Goal: Task Accomplishment & Management: Manage account settings

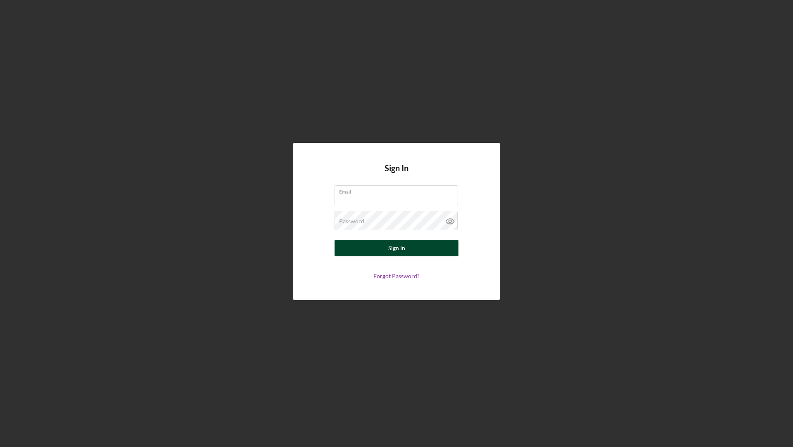
type input "[EMAIL_ADDRESS][DOMAIN_NAME]"
click at [373, 246] on button "Sign In" at bounding box center [396, 248] width 124 height 17
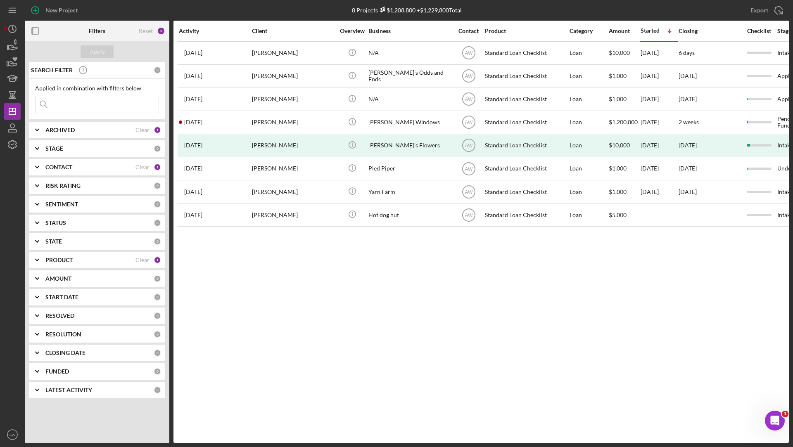
click at [80, 102] on input at bounding box center [97, 104] width 123 height 17
click at [149, 31] on div "Reset" at bounding box center [146, 31] width 14 height 7
click at [106, 46] on button "Apply" at bounding box center [97, 51] width 33 height 12
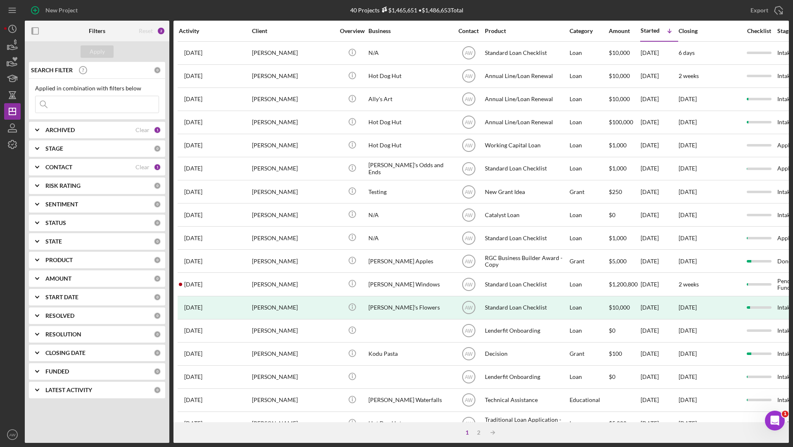
click at [93, 102] on input at bounding box center [97, 104] width 123 height 17
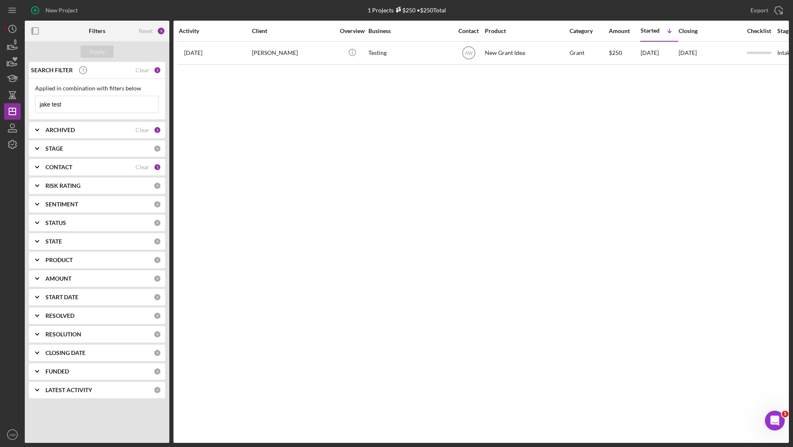
click at [84, 108] on input "jake test" at bounding box center [97, 104] width 123 height 17
type input "jake test"
click at [141, 161] on div "CONTACT Clear 1" at bounding box center [103, 167] width 116 height 17
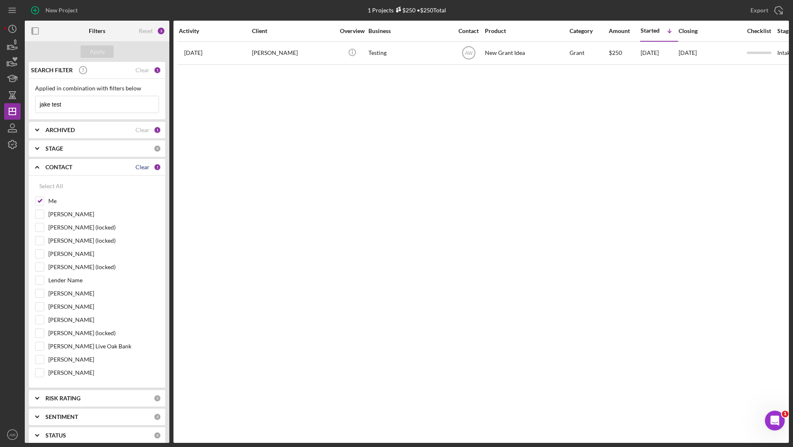
click at [138, 167] on div "Clear" at bounding box center [142, 167] width 14 height 7
checkbox input "false"
click at [90, 47] on div "Apply" at bounding box center [97, 51] width 15 height 12
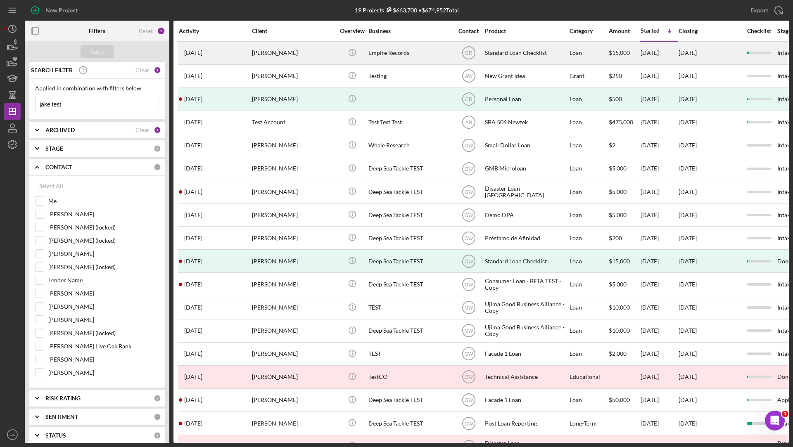
click at [284, 54] on div "Jake Test" at bounding box center [293, 53] width 83 height 22
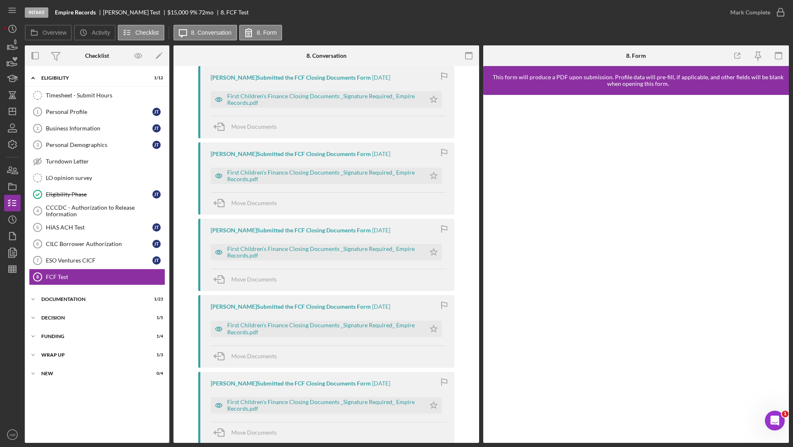
scroll to position [855, 0]
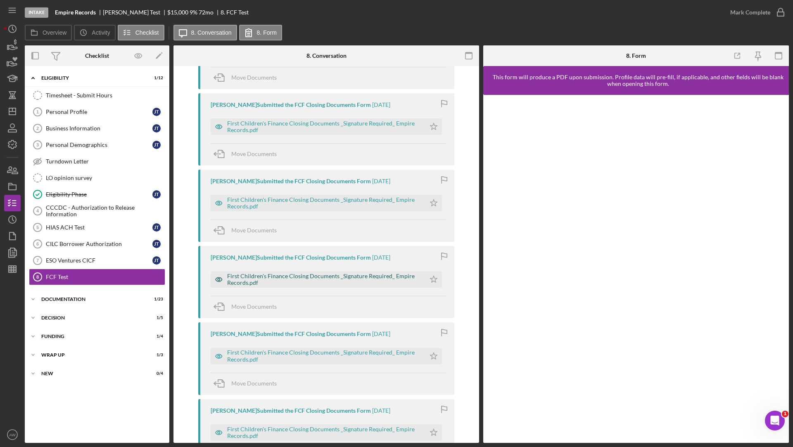
click at [324, 273] on div "First Children's Finance Closing Documents _Signature Required_ Empire Records.…" at bounding box center [324, 279] width 194 height 13
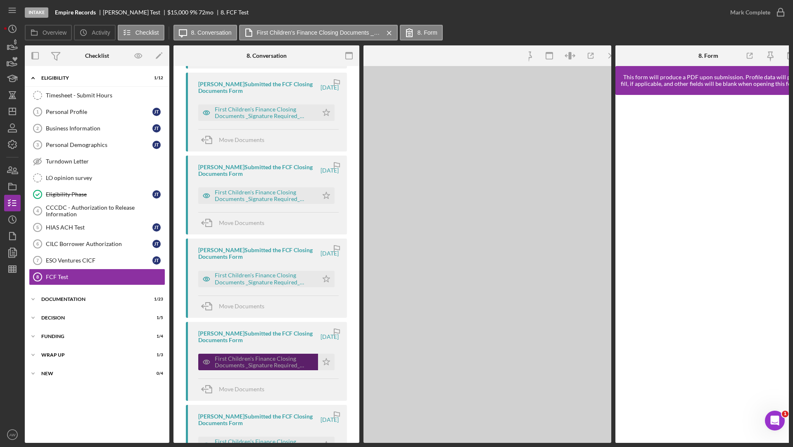
scroll to position [917, 0]
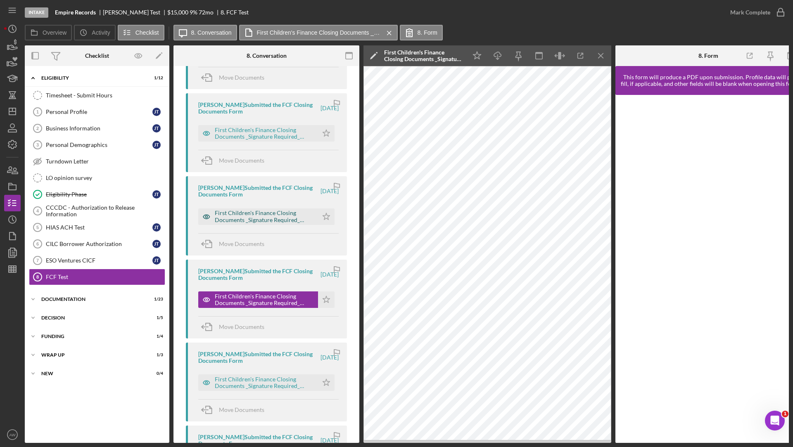
click at [256, 214] on div "First Children's Finance Closing Documents _Signature Required_ Empire Records.…" at bounding box center [264, 216] width 99 height 13
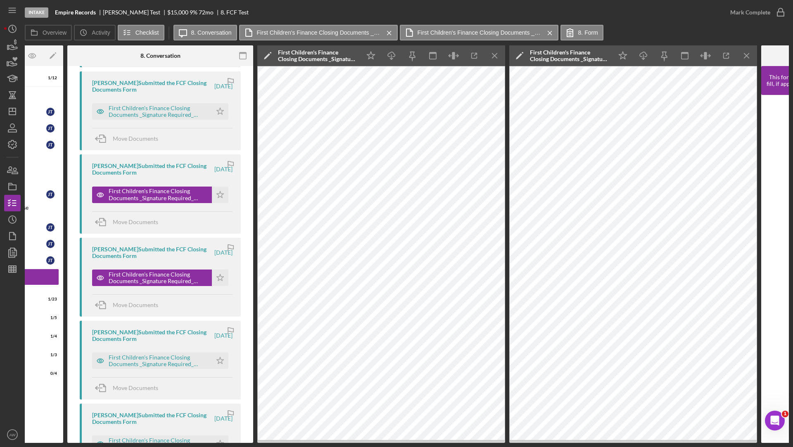
scroll to position [938, 0]
click at [14, 45] on icon "button" at bounding box center [12, 45] width 21 height 21
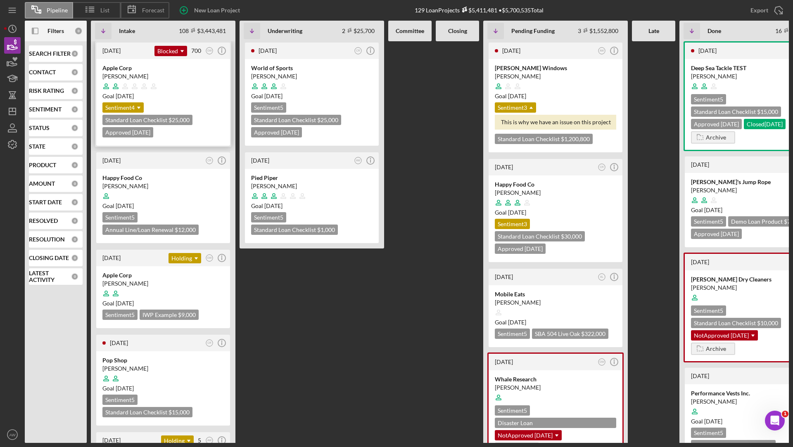
click at [180, 85] on div at bounding box center [162, 86] width 121 height 16
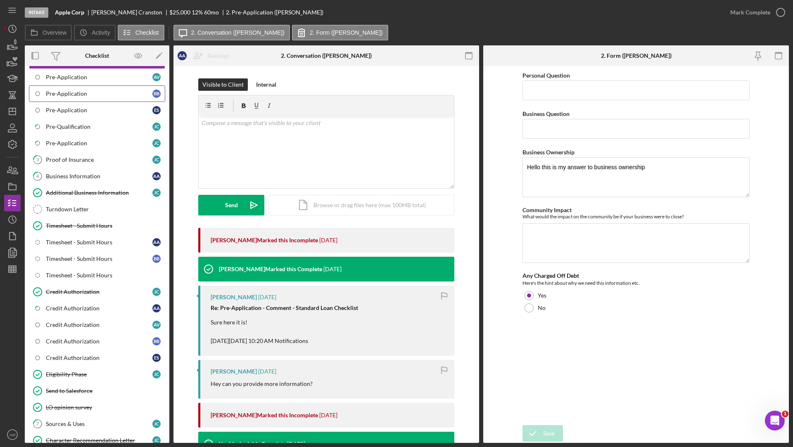
scroll to position [248, 0]
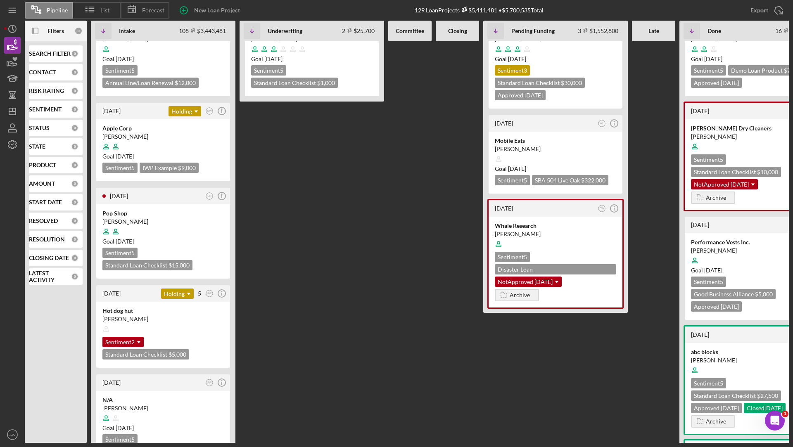
scroll to position [28, 0]
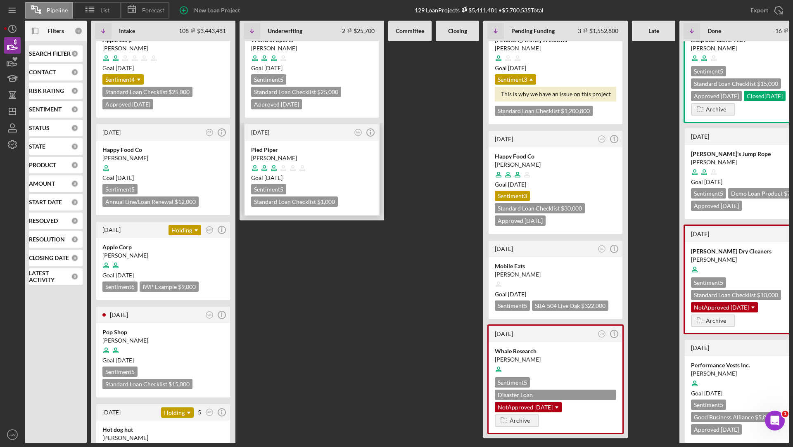
click at [347, 163] on div at bounding box center [311, 168] width 121 height 16
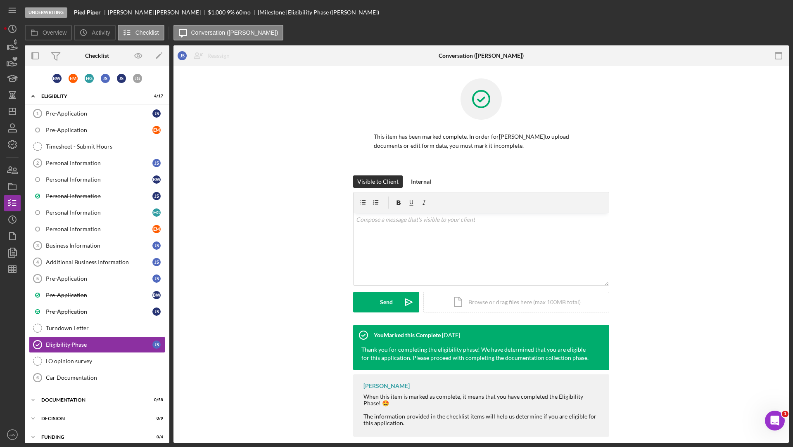
scroll to position [20, 0]
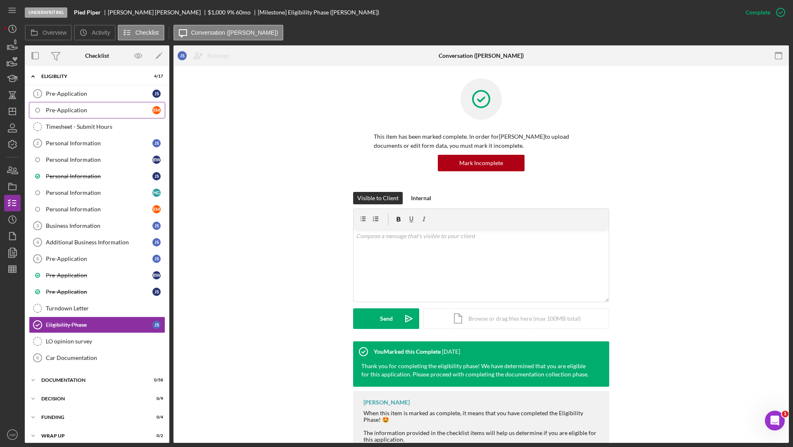
click at [92, 107] on div "Pre-Application" at bounding box center [99, 110] width 107 height 7
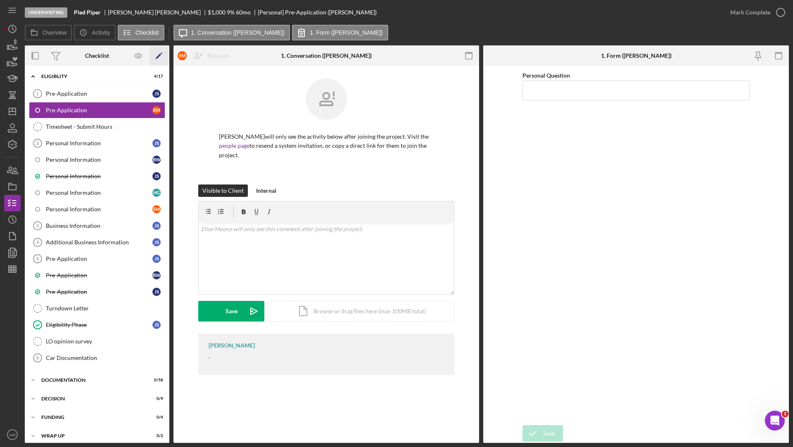
click at [156, 56] on icon "Icon/Edit" at bounding box center [159, 56] width 19 height 19
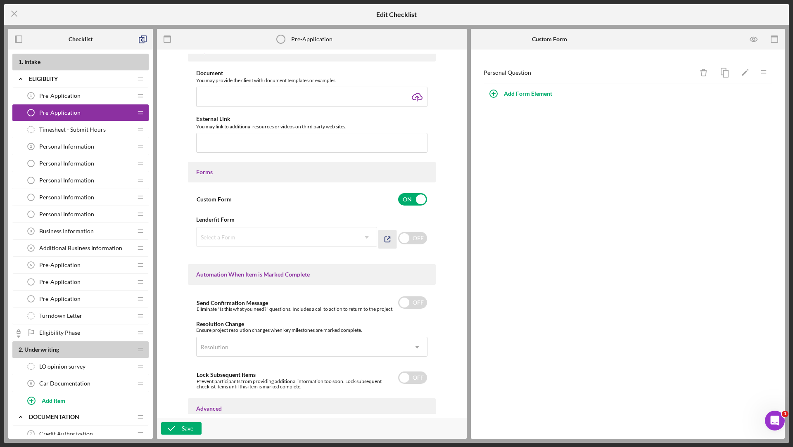
scroll to position [329, 0]
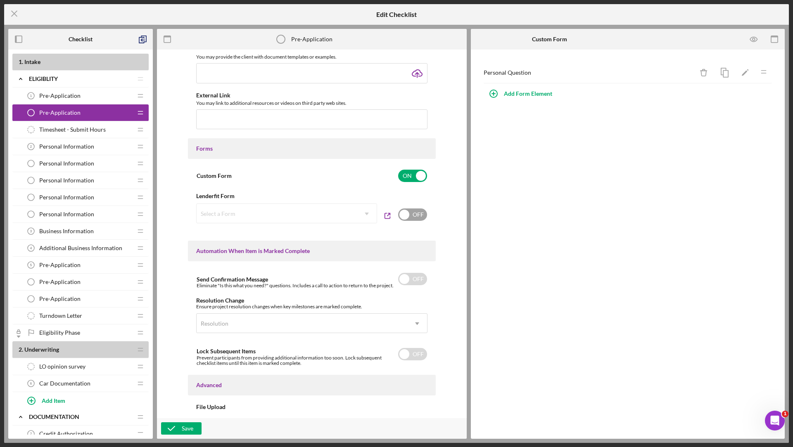
click at [411, 214] on input "checkbox" at bounding box center [412, 214] width 29 height 12
checkbox input "true"
checkbox input "false"
click at [324, 219] on div "Select a Form" at bounding box center [277, 213] width 160 height 19
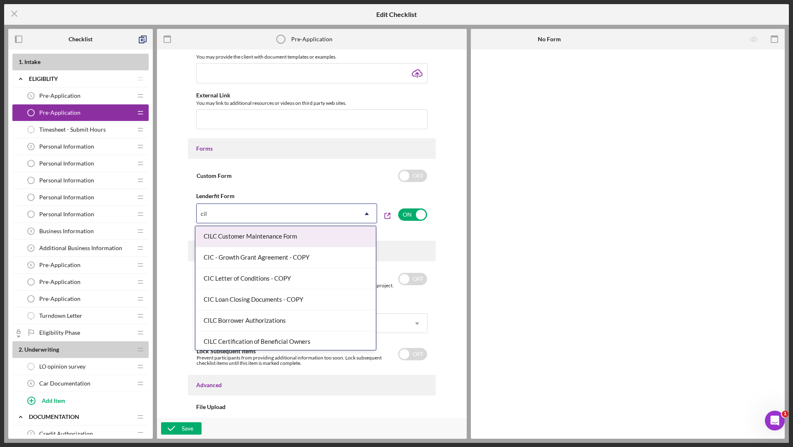
type input "cilc"
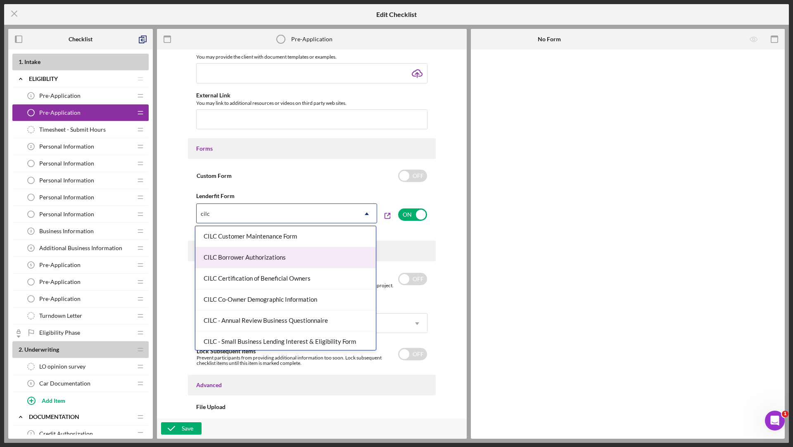
scroll to position [64, 0]
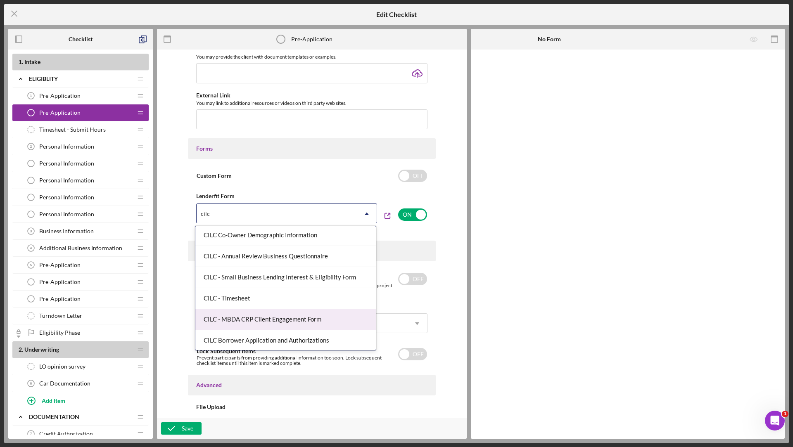
click at [280, 315] on div "CILC - MBDA CRP Client Engagement Form" at bounding box center [285, 319] width 180 height 21
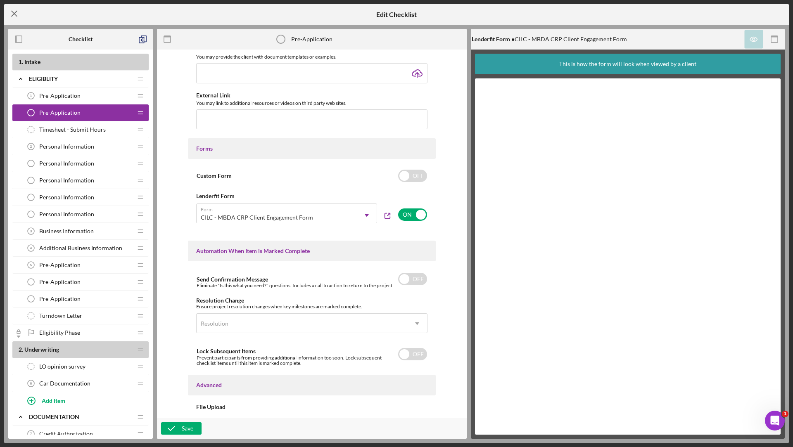
click at [17, 12] on icon "Icon/Menu Close" at bounding box center [14, 13] width 21 height 21
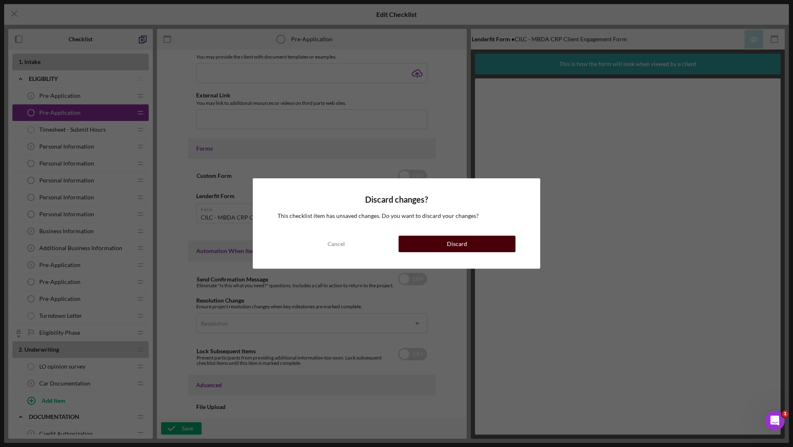
click at [421, 236] on button "Discard" at bounding box center [456, 244] width 117 height 17
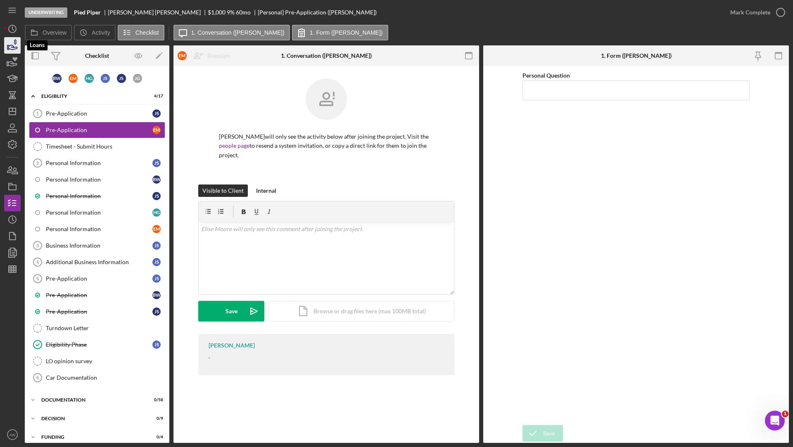
click at [14, 45] on icon "button" at bounding box center [12, 45] width 21 height 21
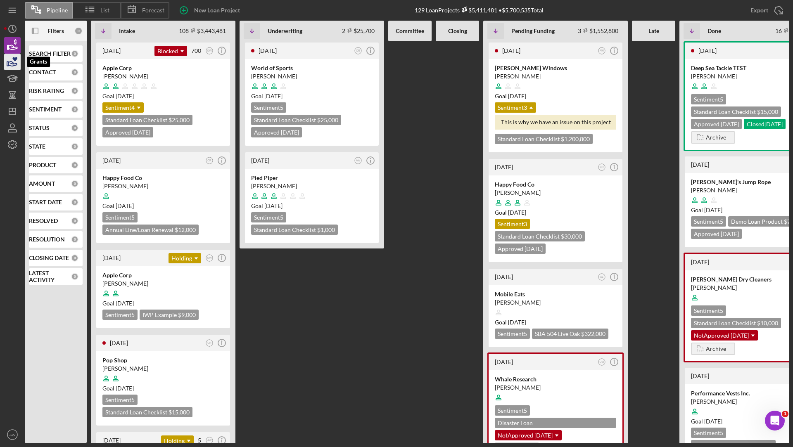
click at [12, 61] on icon "button" at bounding box center [12, 62] width 21 height 21
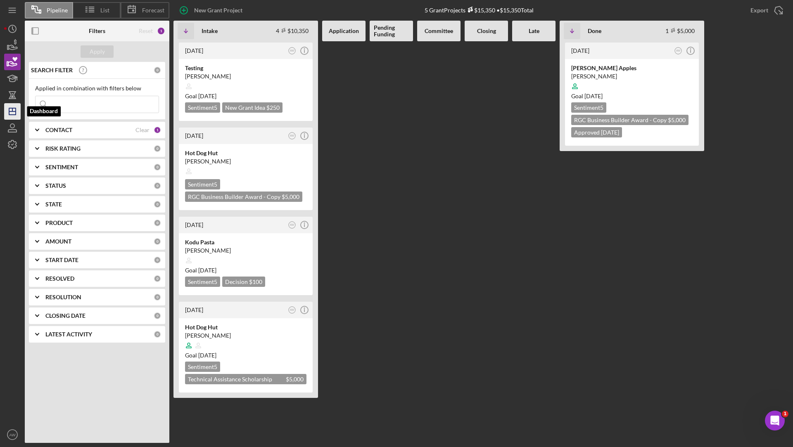
click at [14, 111] on icon "Icon/Dashboard" at bounding box center [12, 111] width 21 height 21
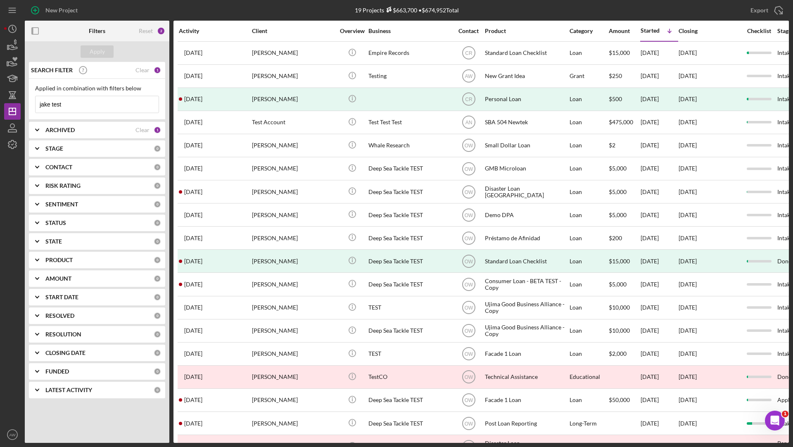
click at [69, 103] on input "jake test" at bounding box center [97, 104] width 123 height 17
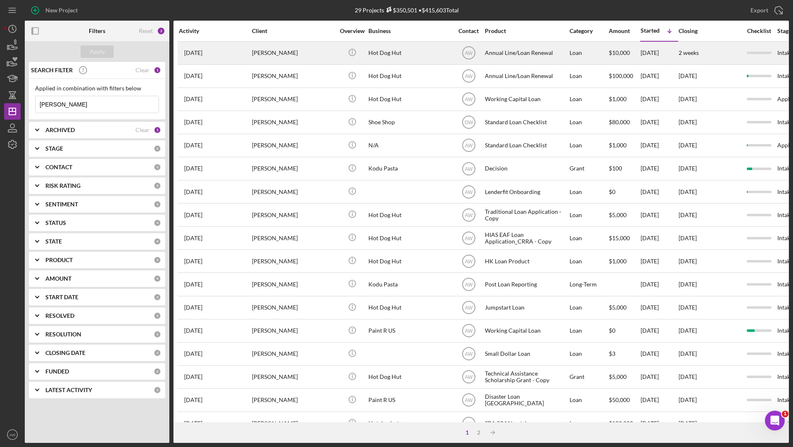
type input "anna valga"
click at [305, 49] on div "Anna Valga" at bounding box center [293, 53] width 83 height 22
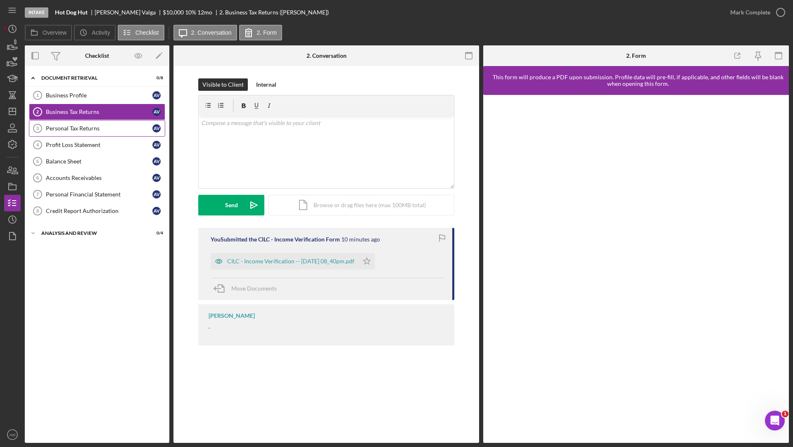
click at [69, 122] on link "Personal Tax Returns 3 Personal Tax Returns A V" at bounding box center [97, 128] width 136 height 17
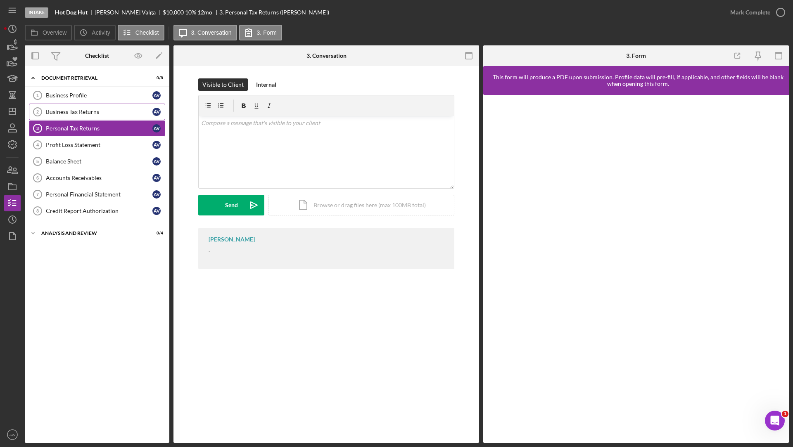
click at [87, 104] on link "Business Tax Returns 2 Business Tax Returns A V" at bounding box center [97, 112] width 136 height 17
